Goal: Information Seeking & Learning: Learn about a topic

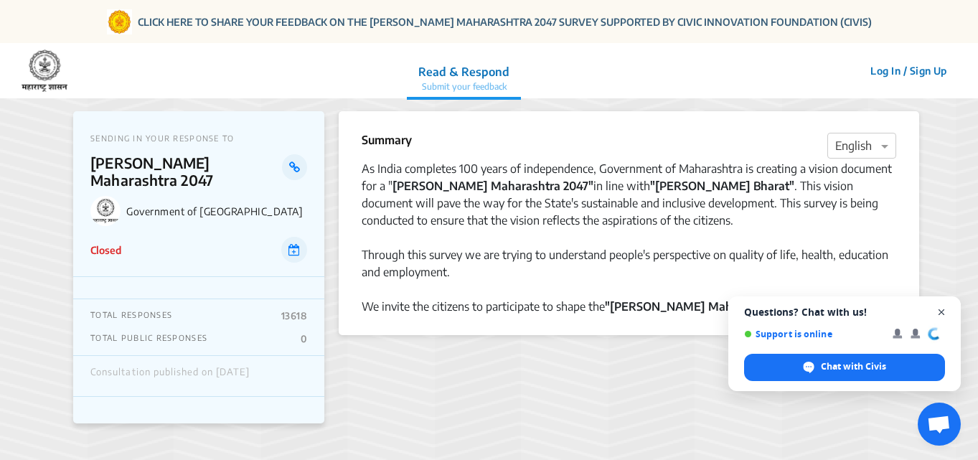
click at [941, 310] on span "Open chat" at bounding box center [942, 313] width 18 height 18
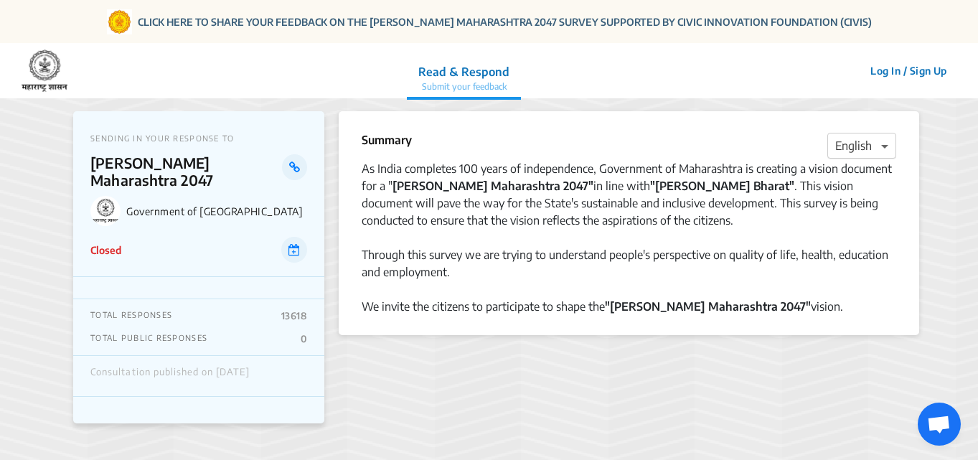
click at [886, 142] on span at bounding box center [887, 145] width 18 height 17
click at [850, 229] on span "Marathi" at bounding box center [854, 230] width 39 height 14
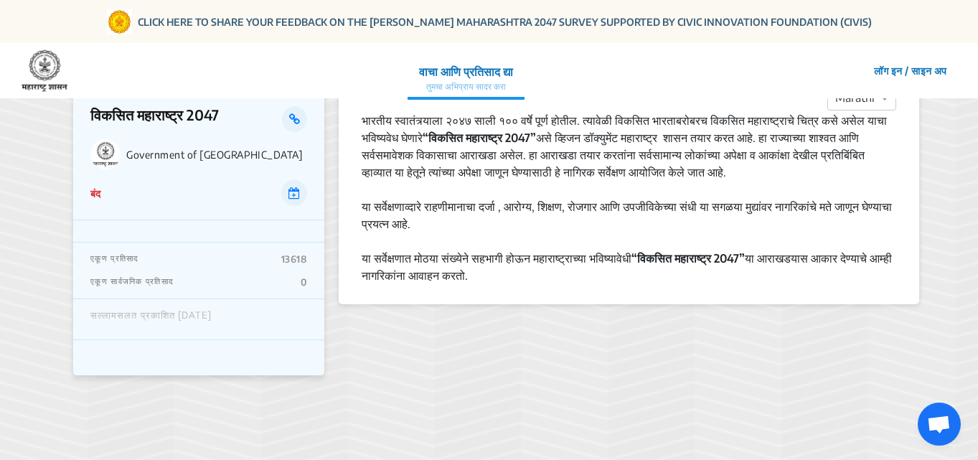
scroll to position [72, 0]
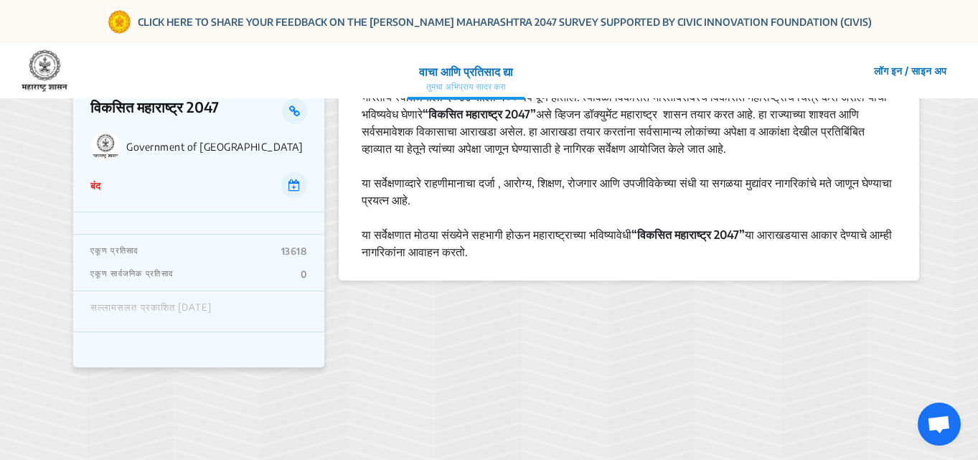
click at [943, 420] on span "Open chat" at bounding box center [939, 425] width 24 height 20
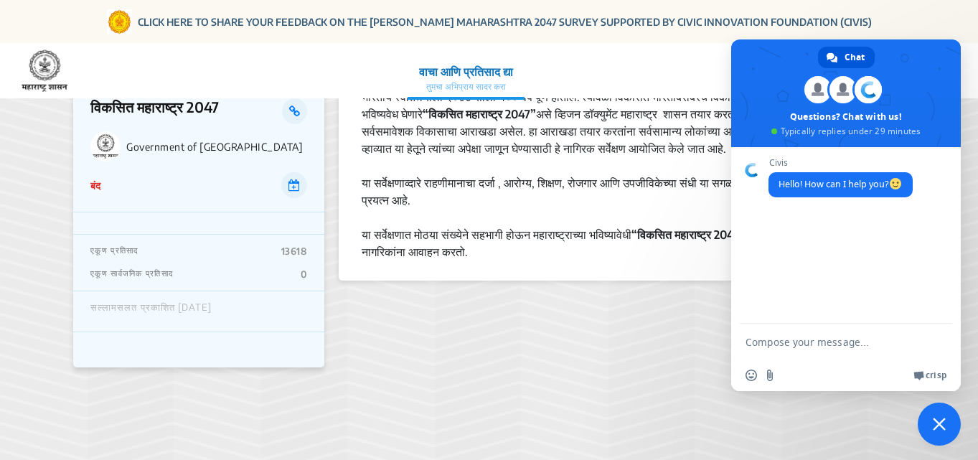
click at [671, 346] on section "सारांश × Marathi भारतीय स्वातंत्र्याला २०४७ साली १०० वर्षे पूर्ण होतील. त्यावेळ…" at bounding box center [629, 223] width 581 height 369
click at [938, 421] on span "Close chat" at bounding box center [939, 424] width 13 height 13
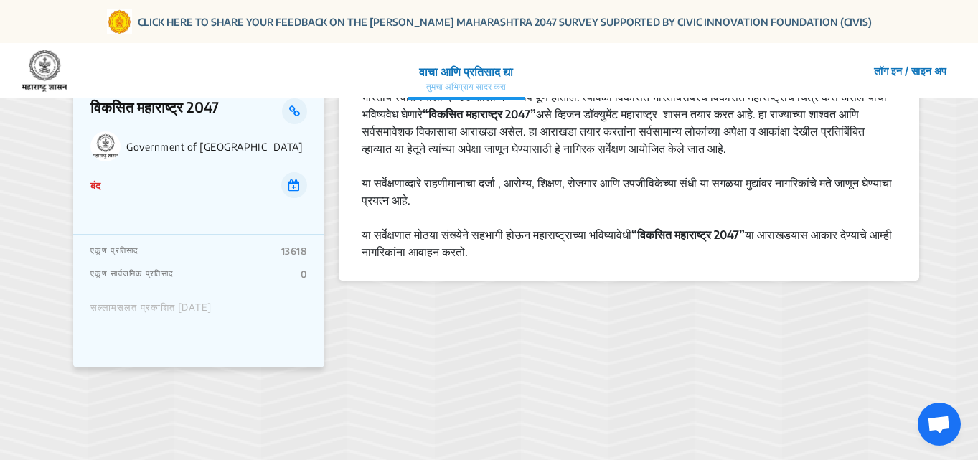
scroll to position [0, 0]
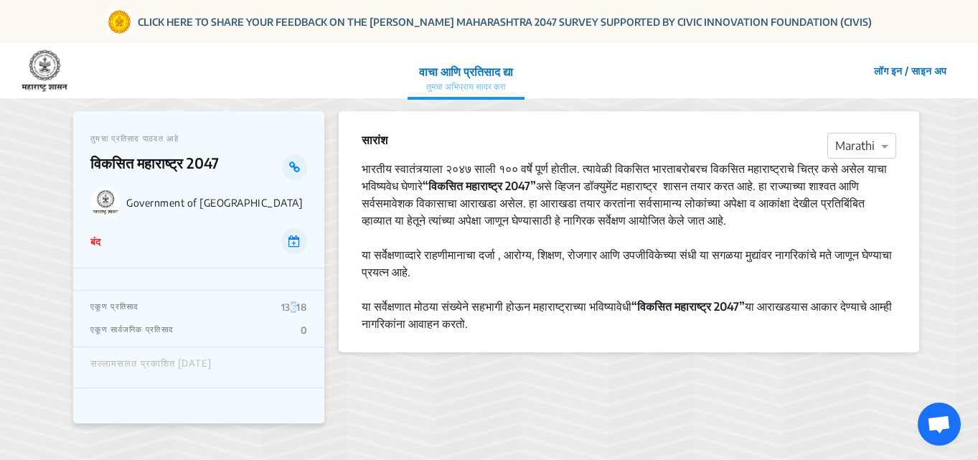
click at [288, 307] on p "13618" at bounding box center [294, 306] width 26 height 11
click at [305, 309] on p "13618" at bounding box center [294, 306] width 26 height 11
click at [97, 304] on p "एकूण प्रतिसाद" at bounding box center [114, 306] width 48 height 11
click at [297, 240] on icon at bounding box center [293, 240] width 11 height 11
click at [293, 168] on icon at bounding box center [294, 166] width 11 height 11
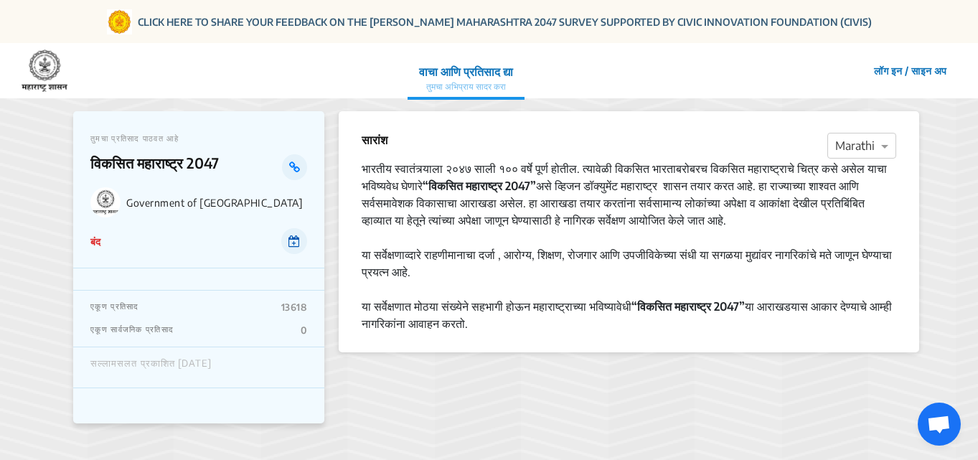
click at [288, 248] on link at bounding box center [294, 241] width 26 height 26
